Goal: Transaction & Acquisition: Purchase product/service

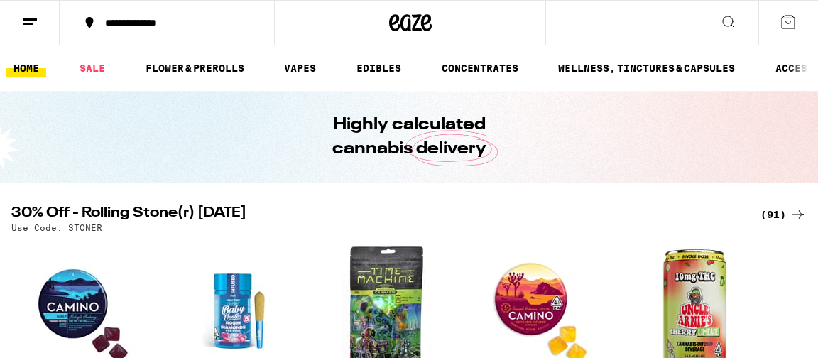
click at [727, 20] on icon at bounding box center [728, 21] width 17 height 17
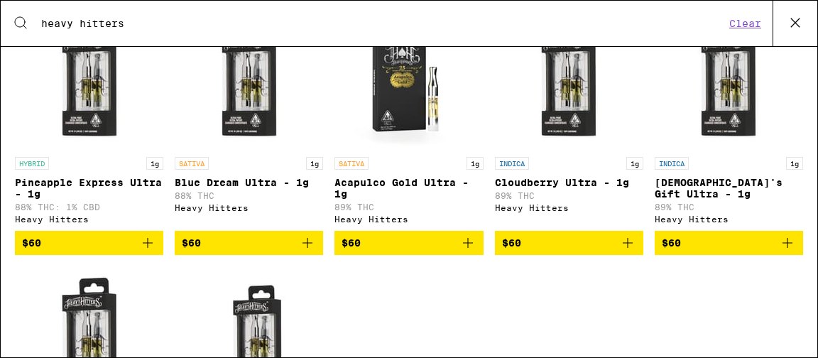
scroll to position [303, 0]
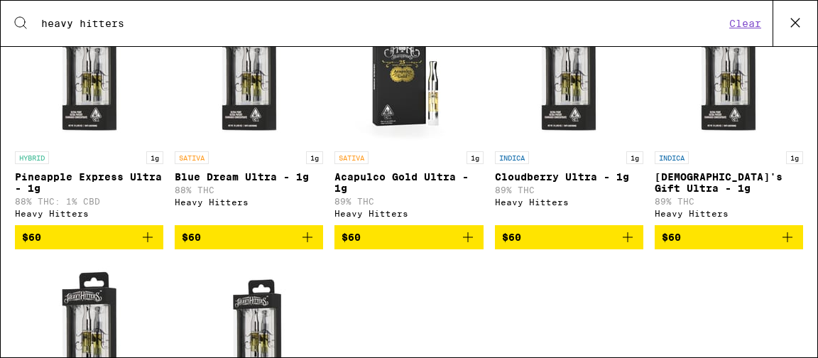
type input "heavy hitters"
click at [93, 246] on span "$60" at bounding box center [89, 237] width 134 height 17
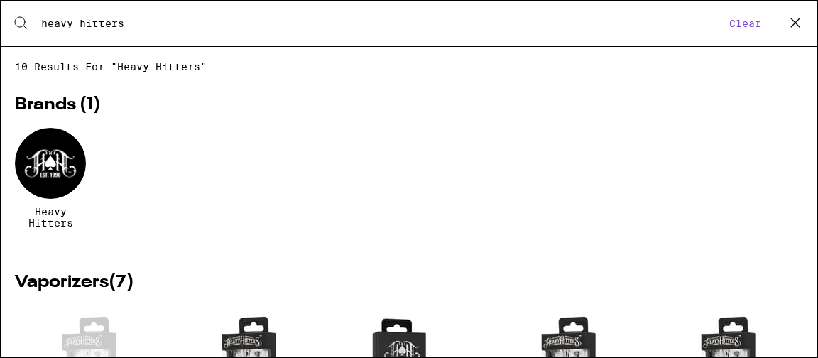
scroll to position [4, 0]
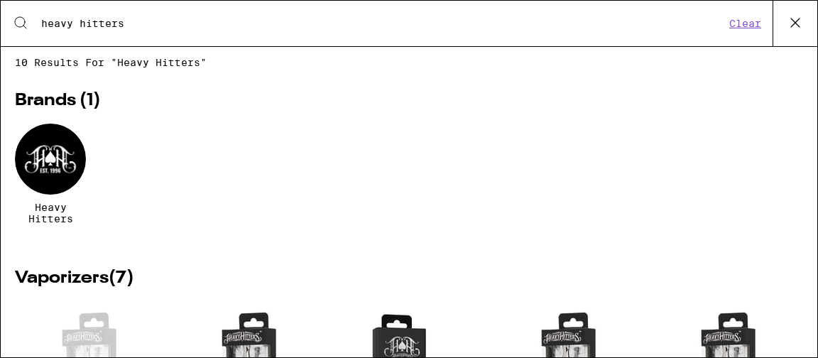
click at [797, 19] on icon at bounding box center [795, 22] width 21 height 21
